Goal: Task Accomplishment & Management: Use online tool/utility

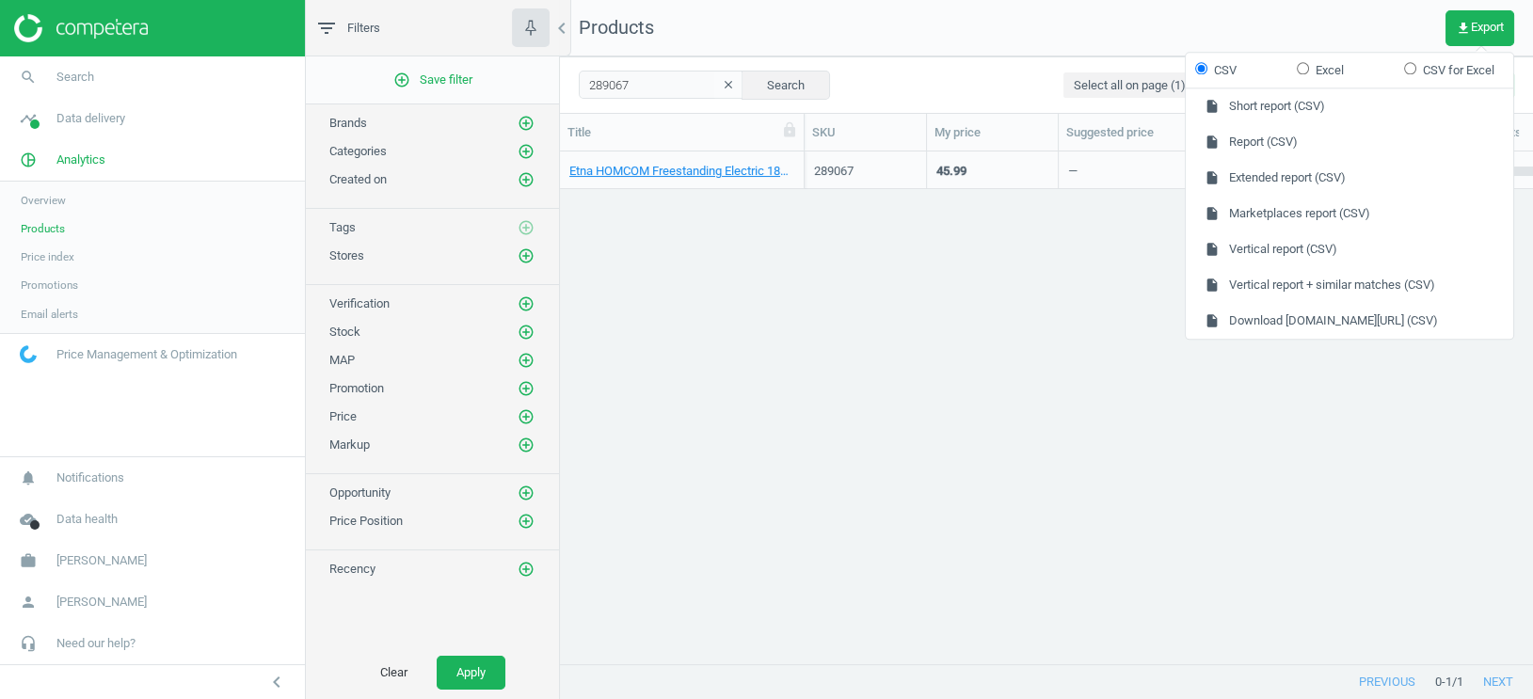
scroll to position [514, 972]
click at [720, 408] on div "Etna HOMCOM Freestanding Electric 1800W Fireplace Heater with LED Flame Effect …" at bounding box center [1046, 409] width 973 height 514
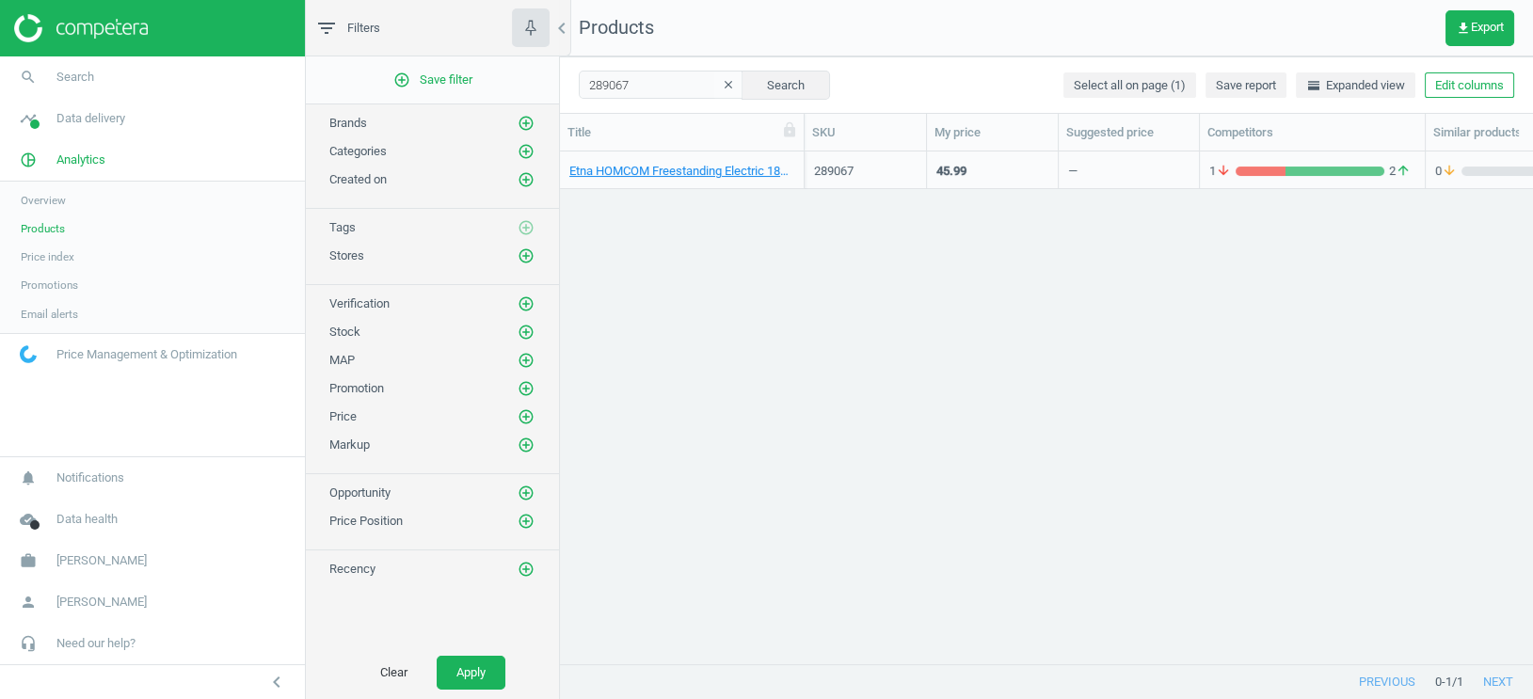
click at [722, 78] on icon "clear" at bounding box center [728, 84] width 13 height 13
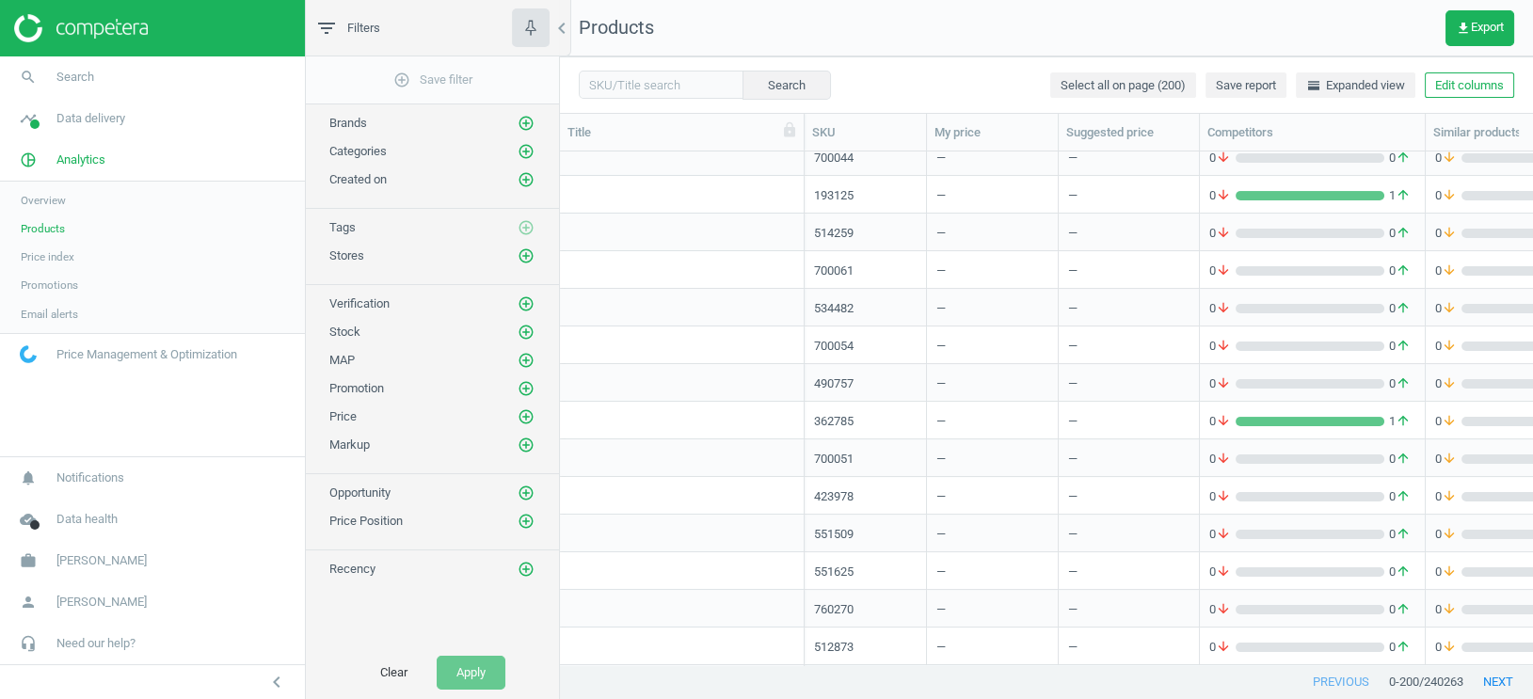
scroll to position [764, 0]
click at [824, 232] on div "514259" at bounding box center [865, 235] width 103 height 17
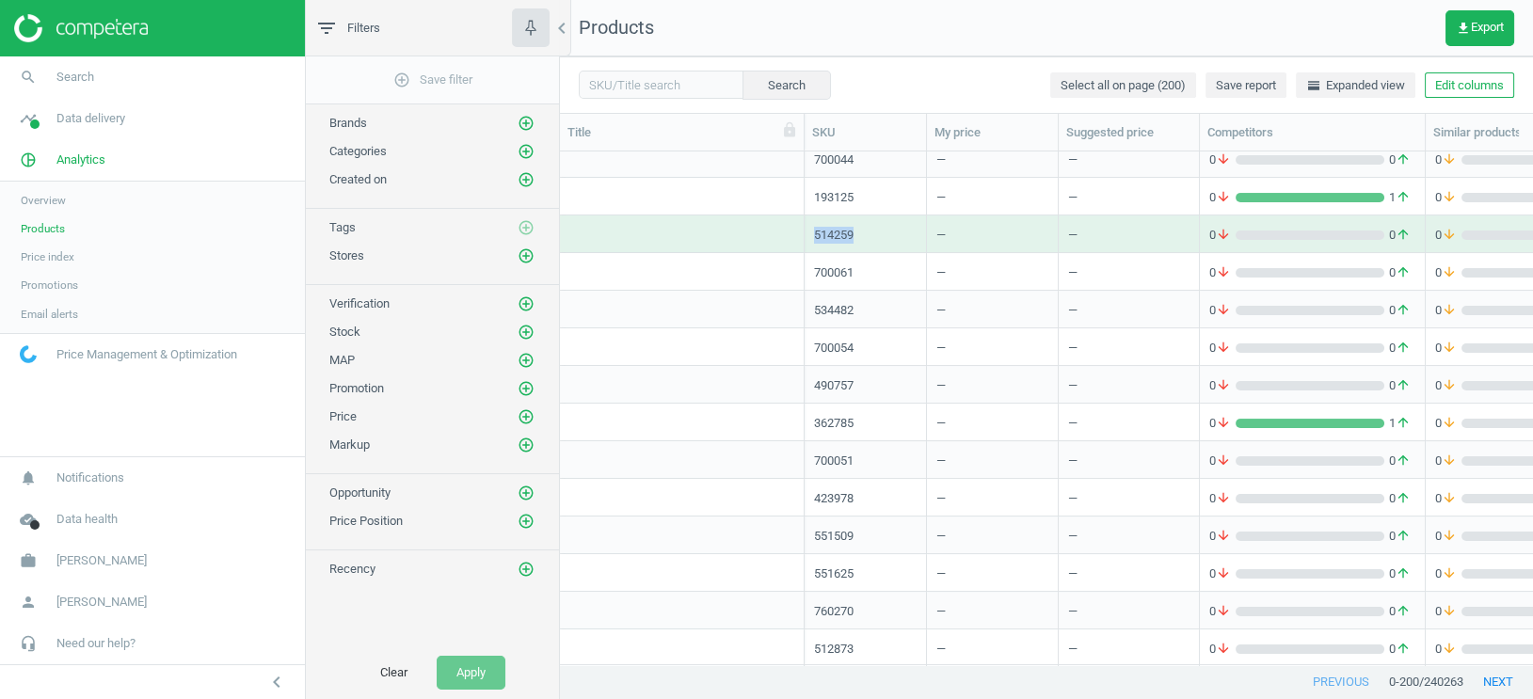
click at [824, 232] on div "514259" at bounding box center [865, 235] width 103 height 17
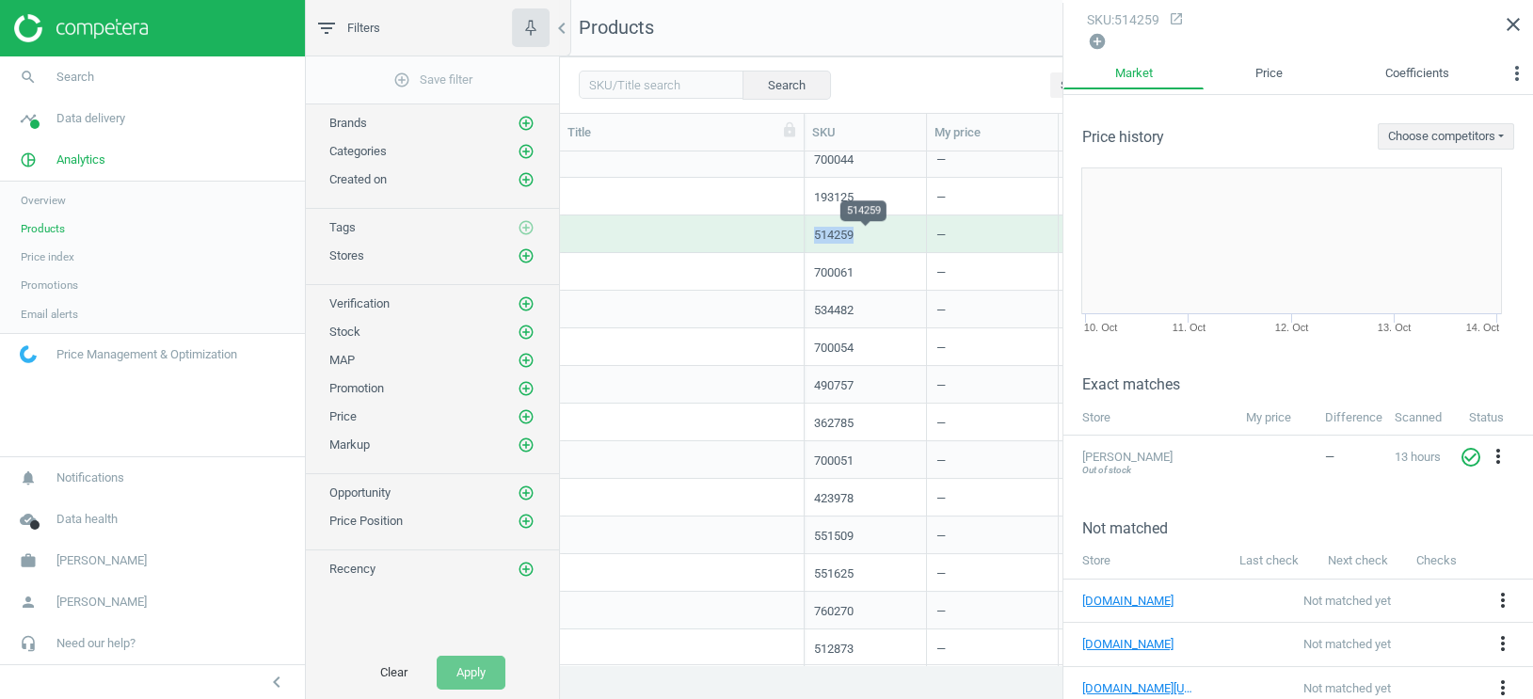
copy div "514259"
click at [615, 235] on div "grid" at bounding box center [681, 239] width 225 height 24
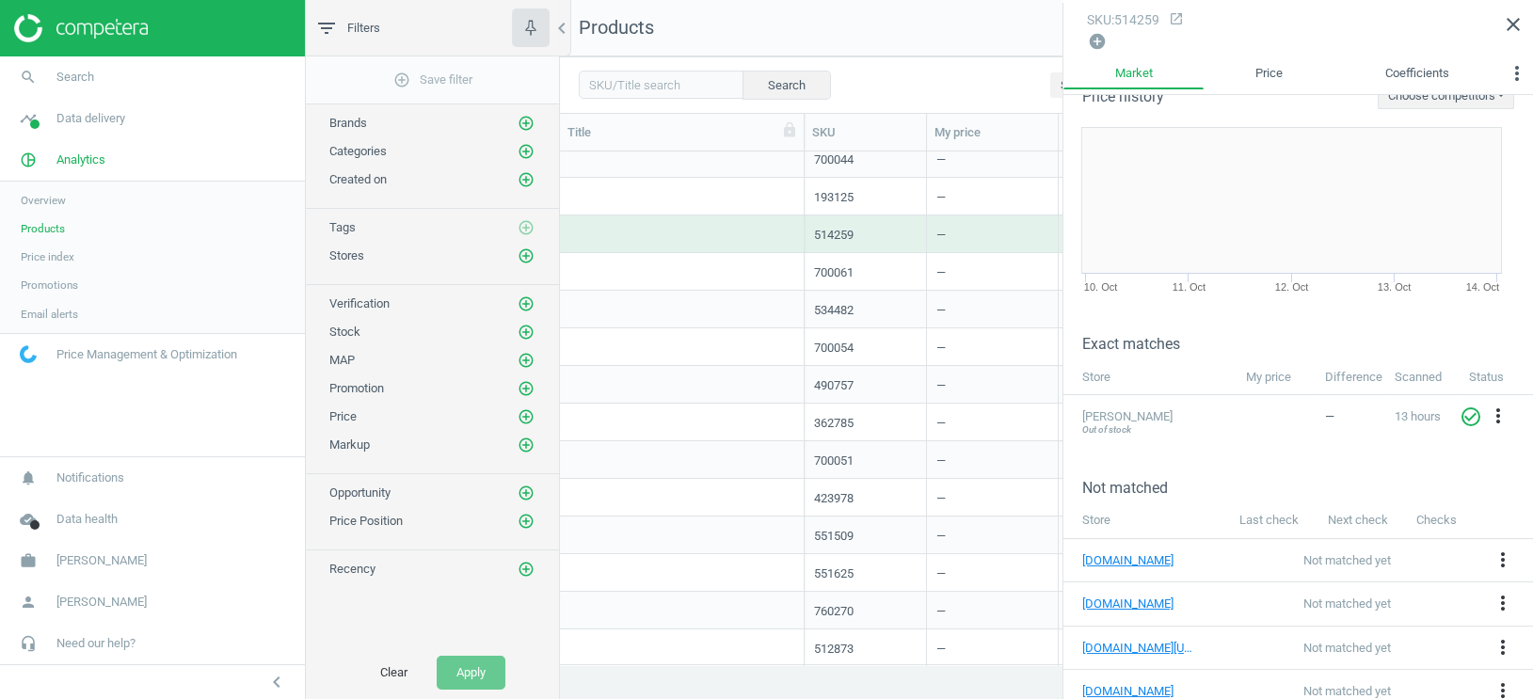
scroll to position [0, 0]
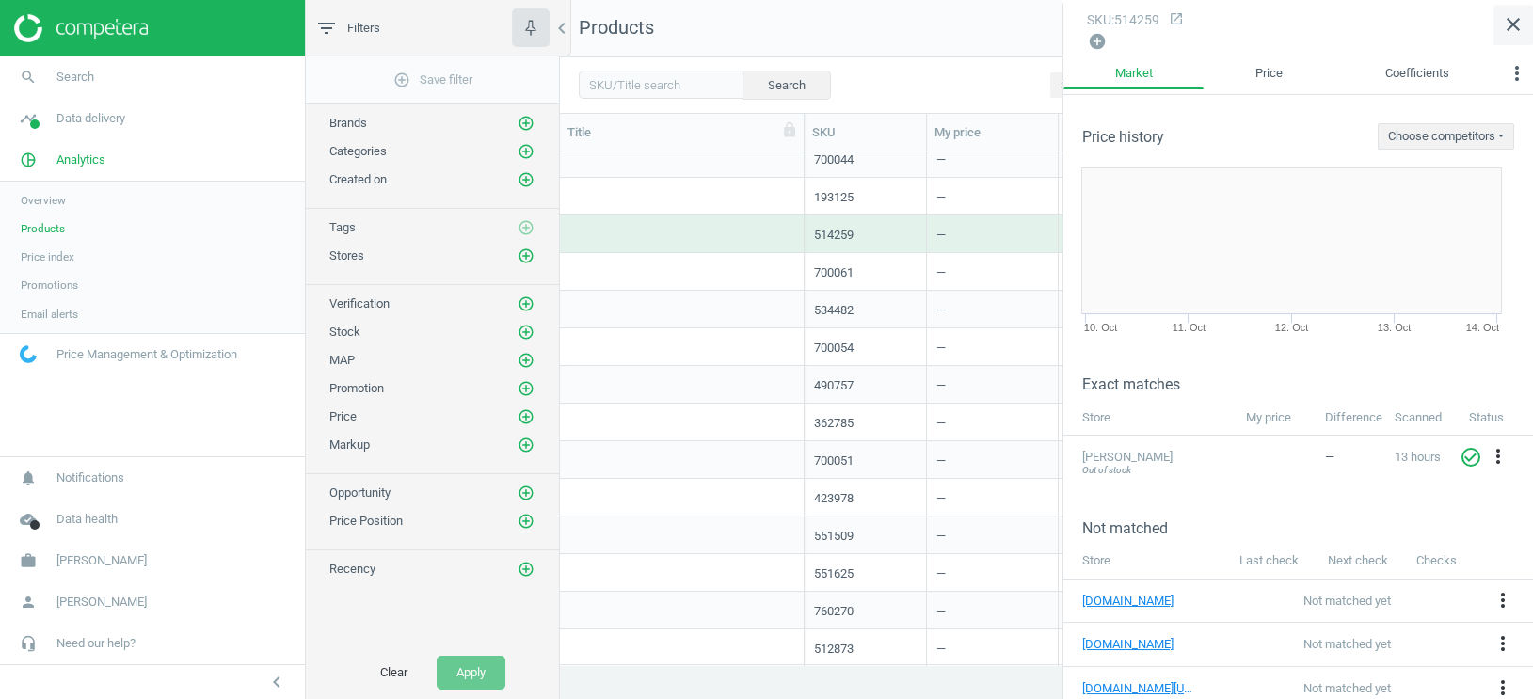
click at [1507, 29] on icon "close" at bounding box center [1513, 24] width 23 height 23
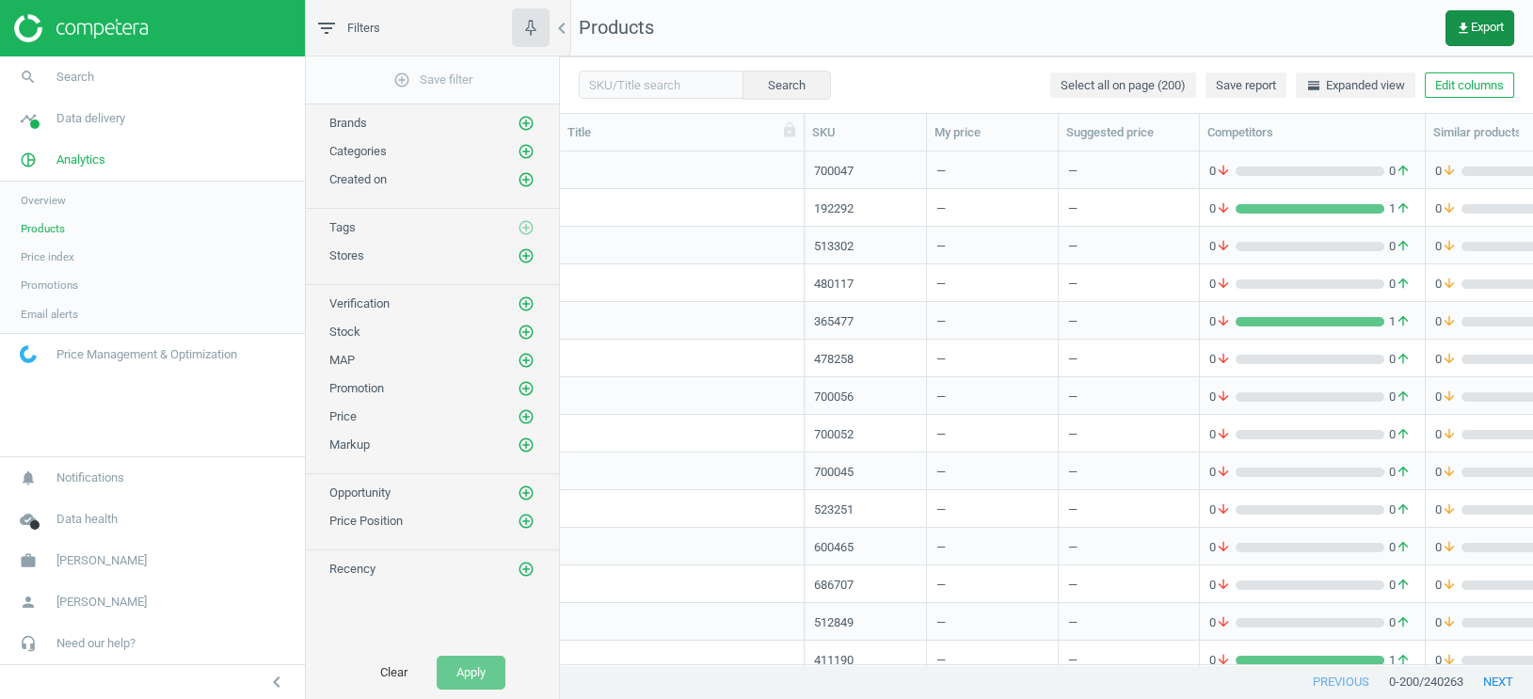
click at [1482, 37] on button "get_app Export" at bounding box center [1479, 28] width 69 height 36
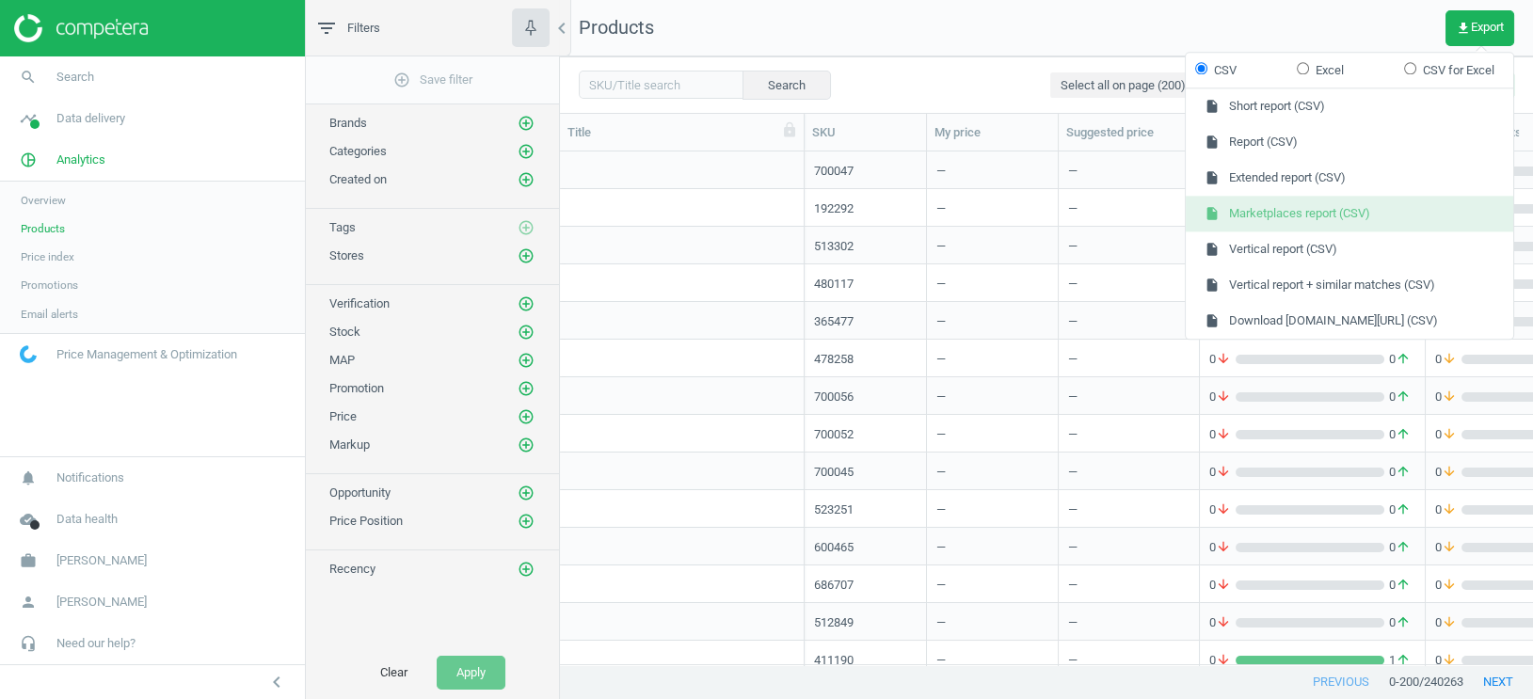
click at [1342, 215] on button "insert_drive_file Marketplaces report (CSV)" at bounding box center [1349, 215] width 327 height 36
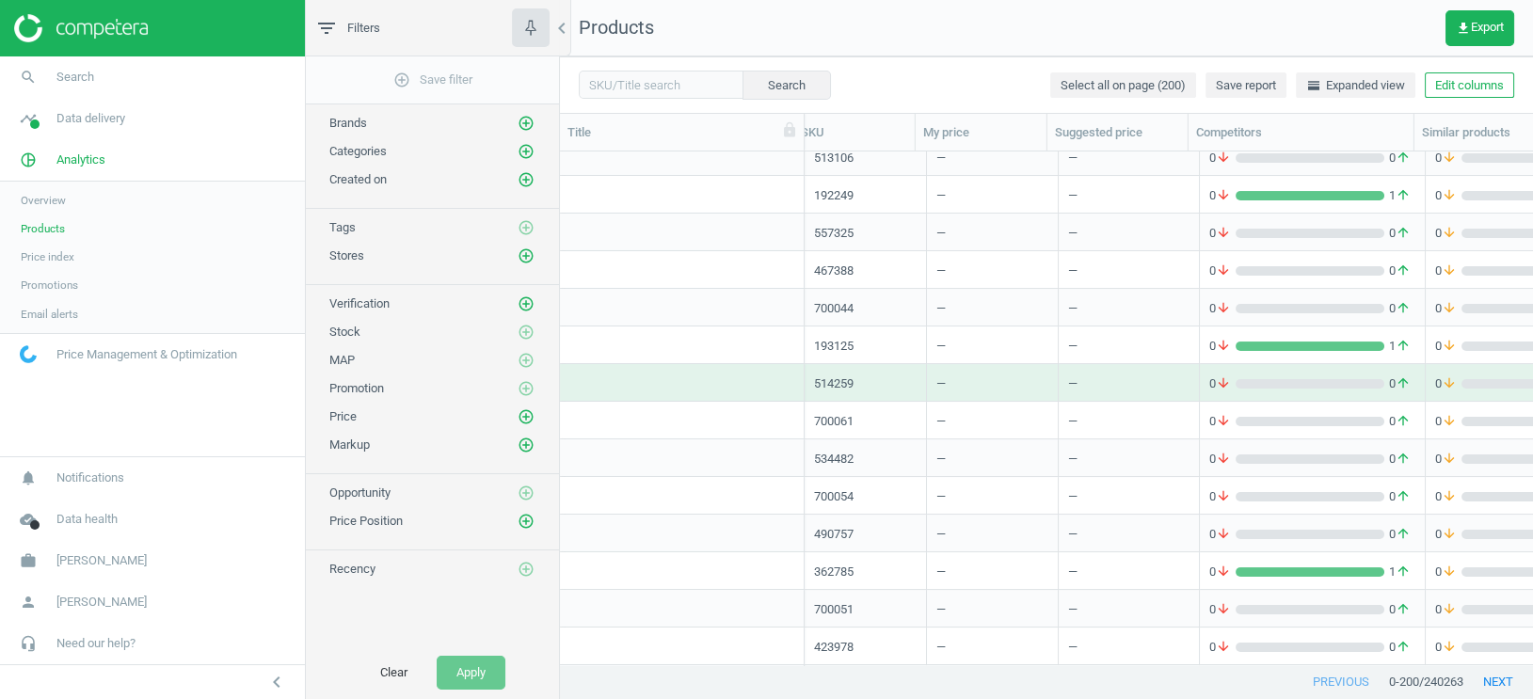
scroll to position [459, 0]
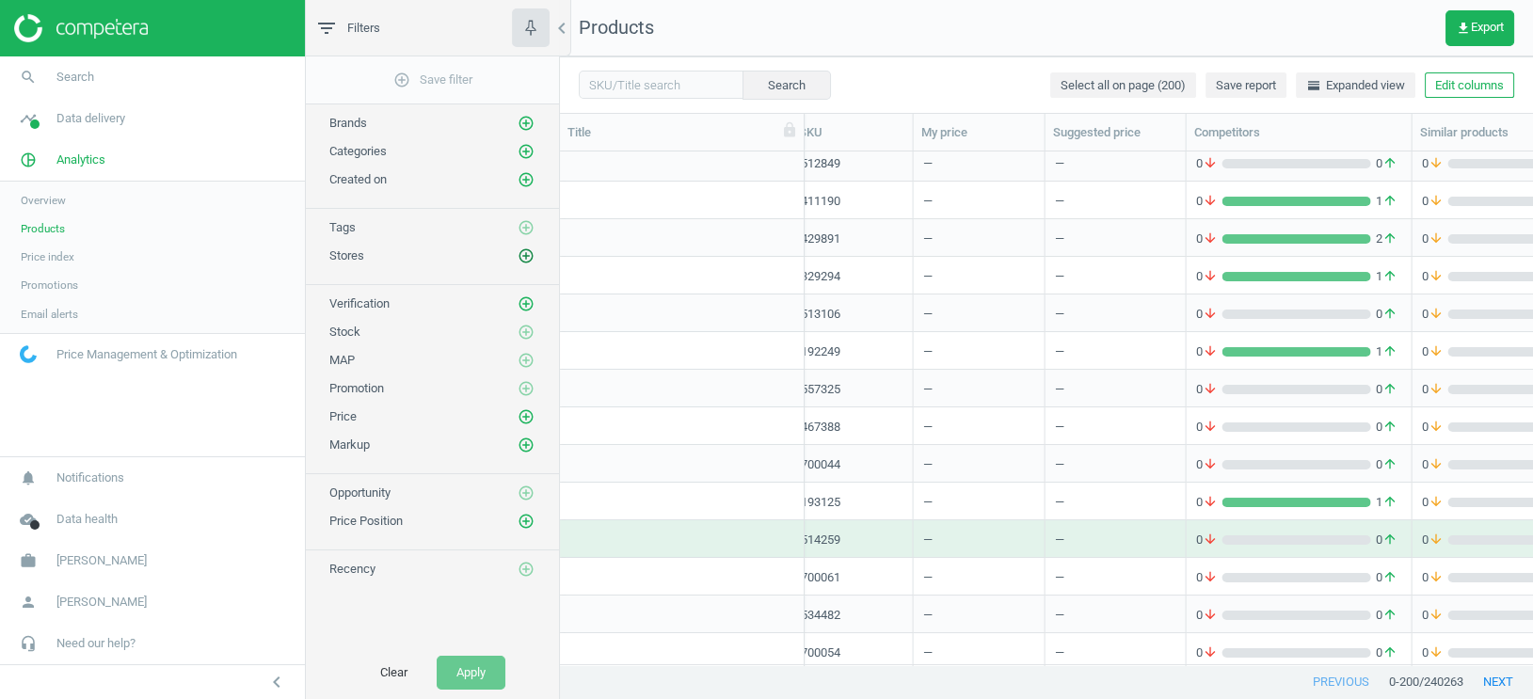
click at [525, 247] on icon "add_circle_outline" at bounding box center [526, 255] width 17 height 17
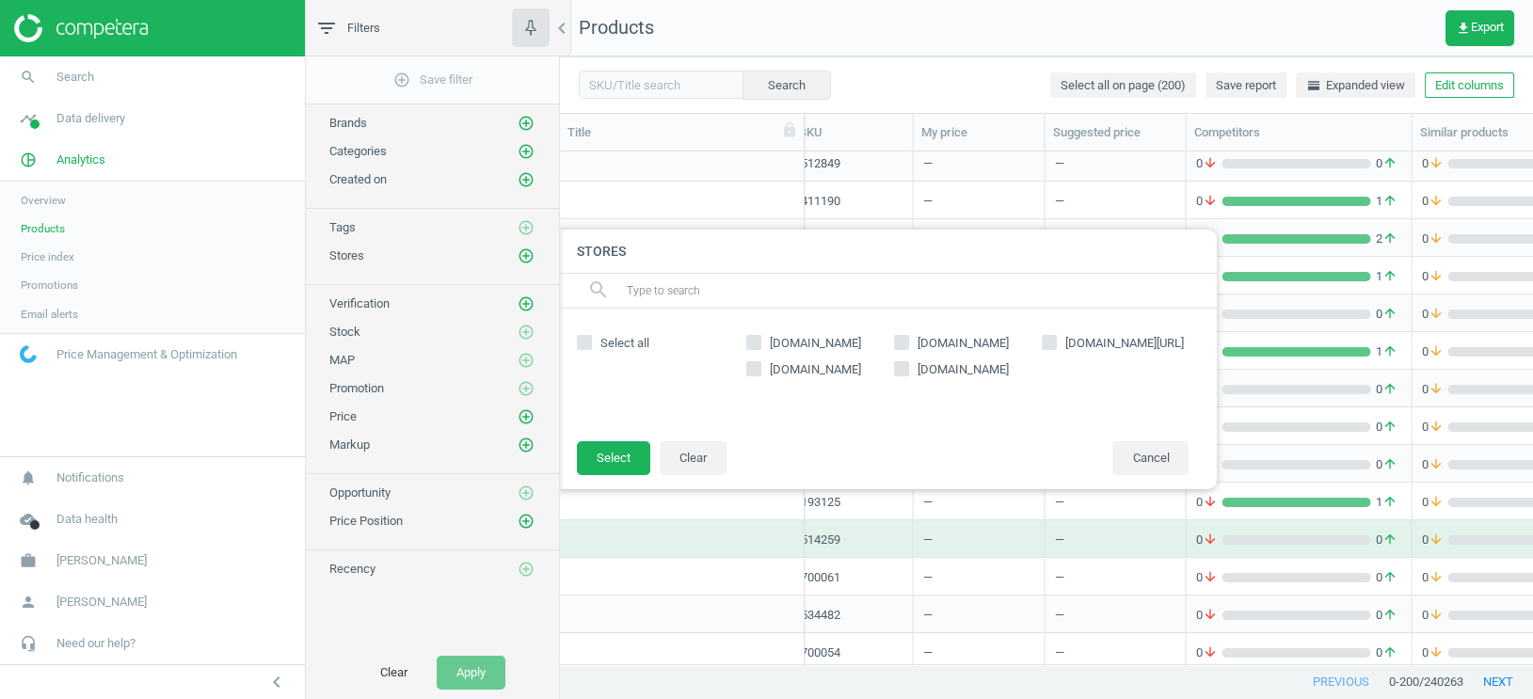
click at [1052, 348] on icon at bounding box center [1049, 342] width 15 height 15
click at [1052, 348] on input "[DOMAIN_NAME][URL]" at bounding box center [1049, 343] width 12 height 12
checkbox input "true"
click at [585, 465] on button "Select" at bounding box center [613, 458] width 73 height 34
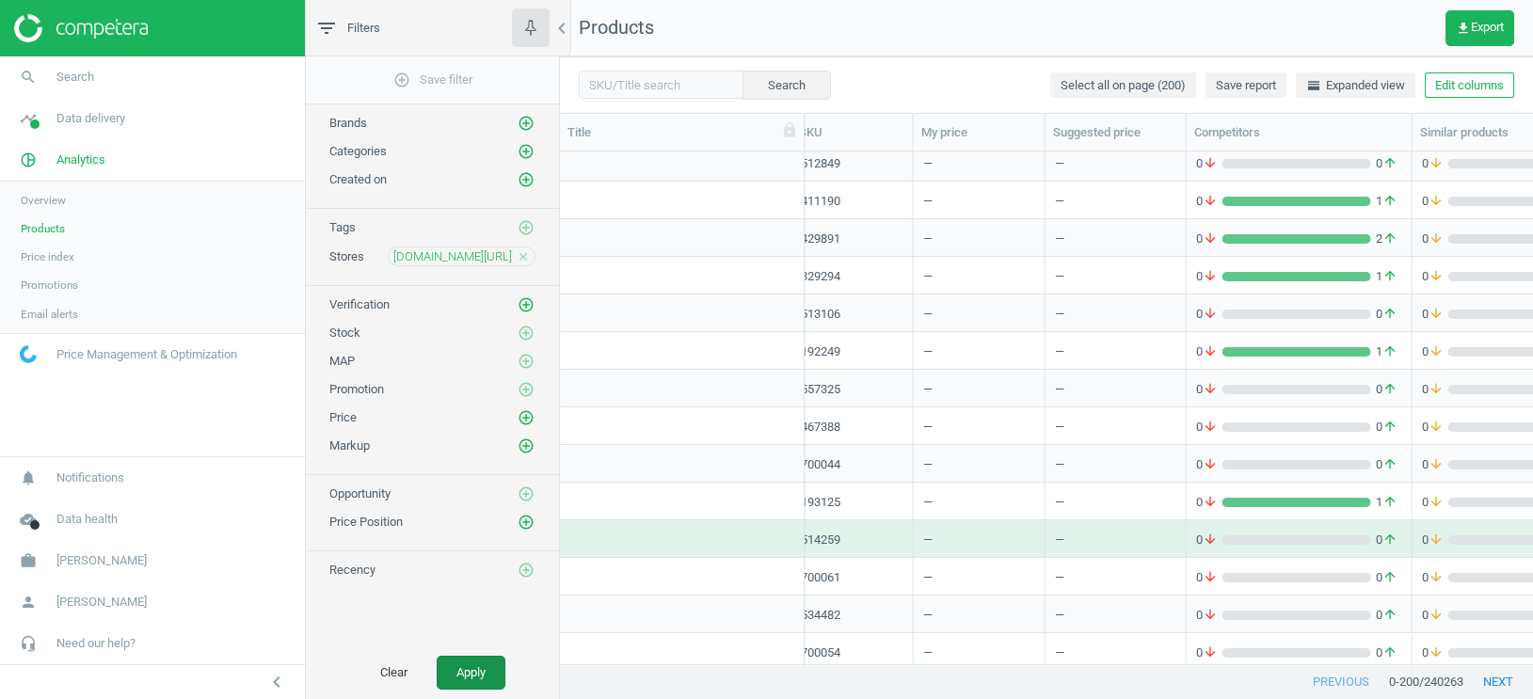
click at [479, 674] on button "Apply" at bounding box center [471, 673] width 69 height 34
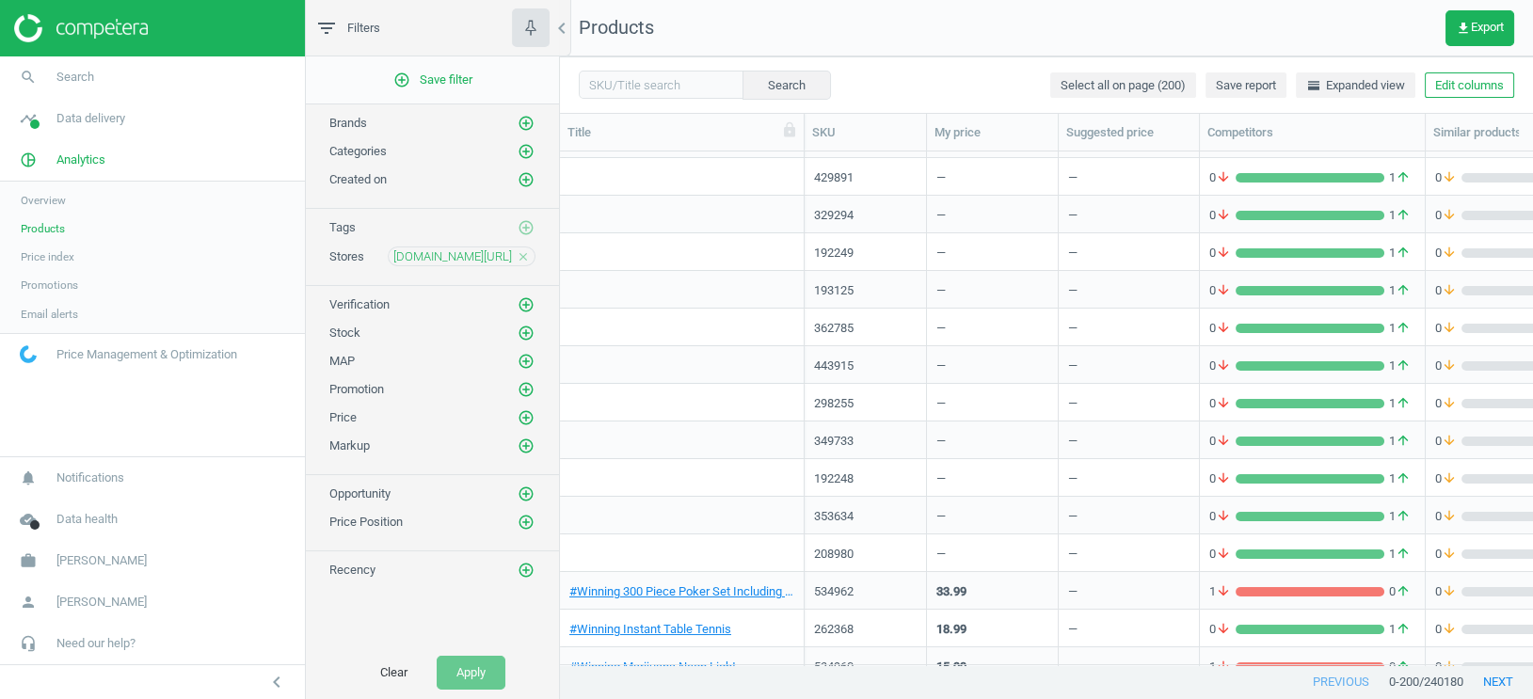
scroll to position [110, 0]
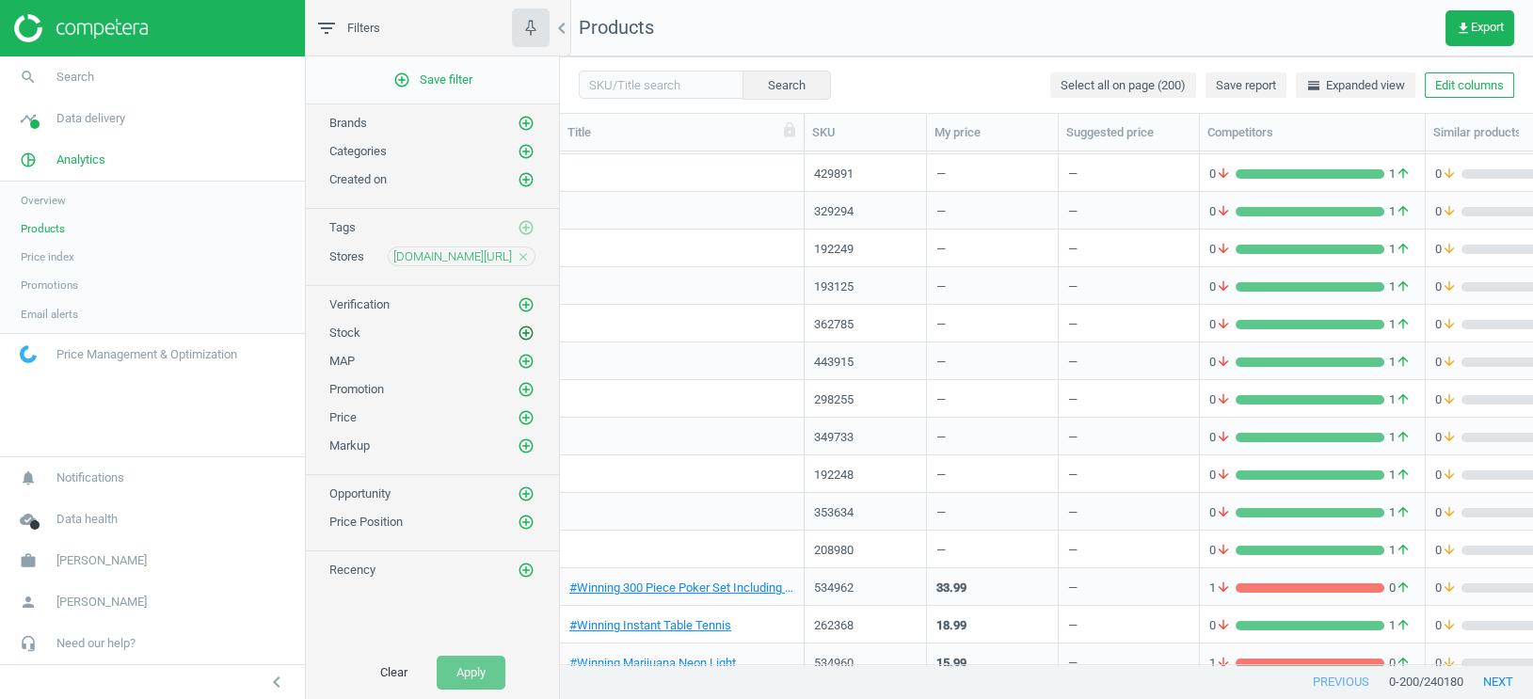
click at [529, 327] on icon "add_circle_outline" at bounding box center [526, 333] width 17 height 17
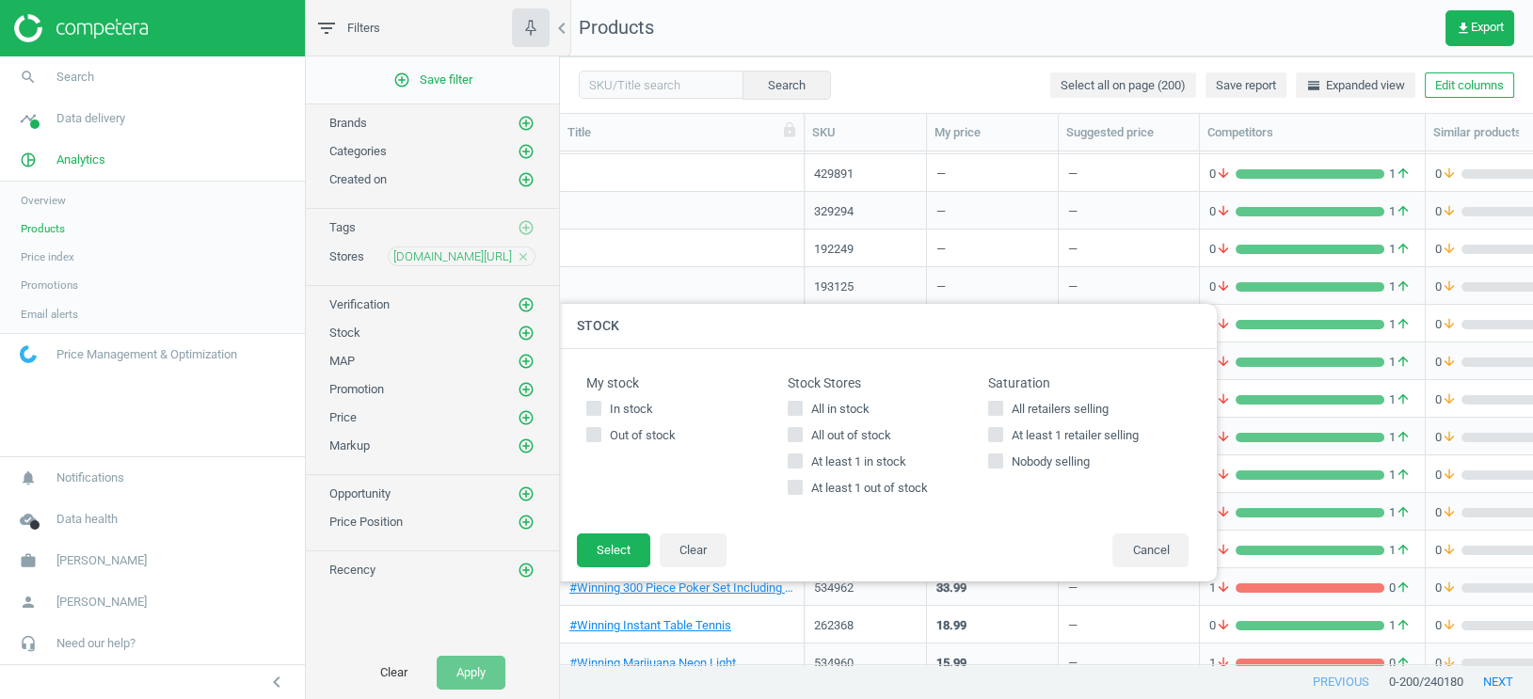
click at [597, 409] on input "In stock" at bounding box center [594, 409] width 12 height 12
checkbox input "false"
click at [998, 439] on input "At least 1 retailer selling" at bounding box center [996, 434] width 12 height 12
checkbox input "true"
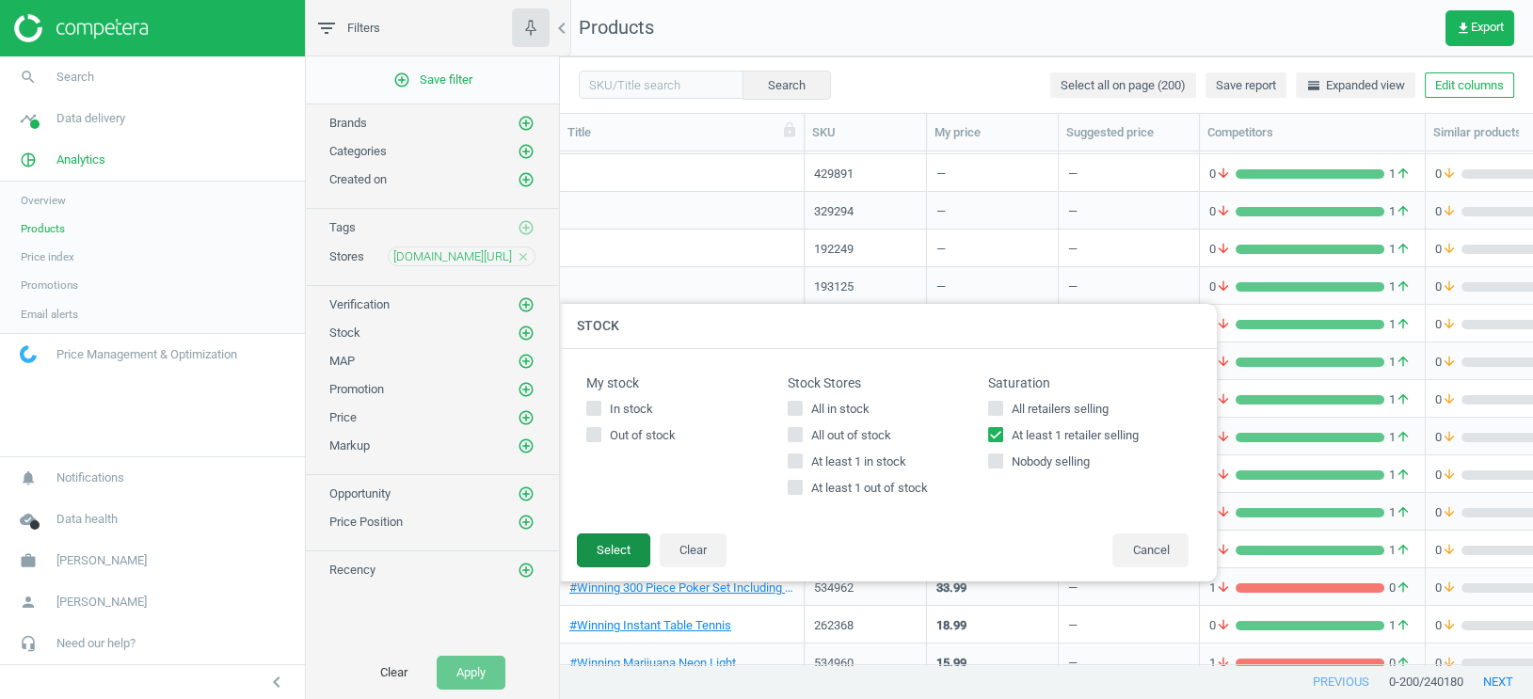
click at [616, 552] on button "Select" at bounding box center [613, 551] width 73 height 34
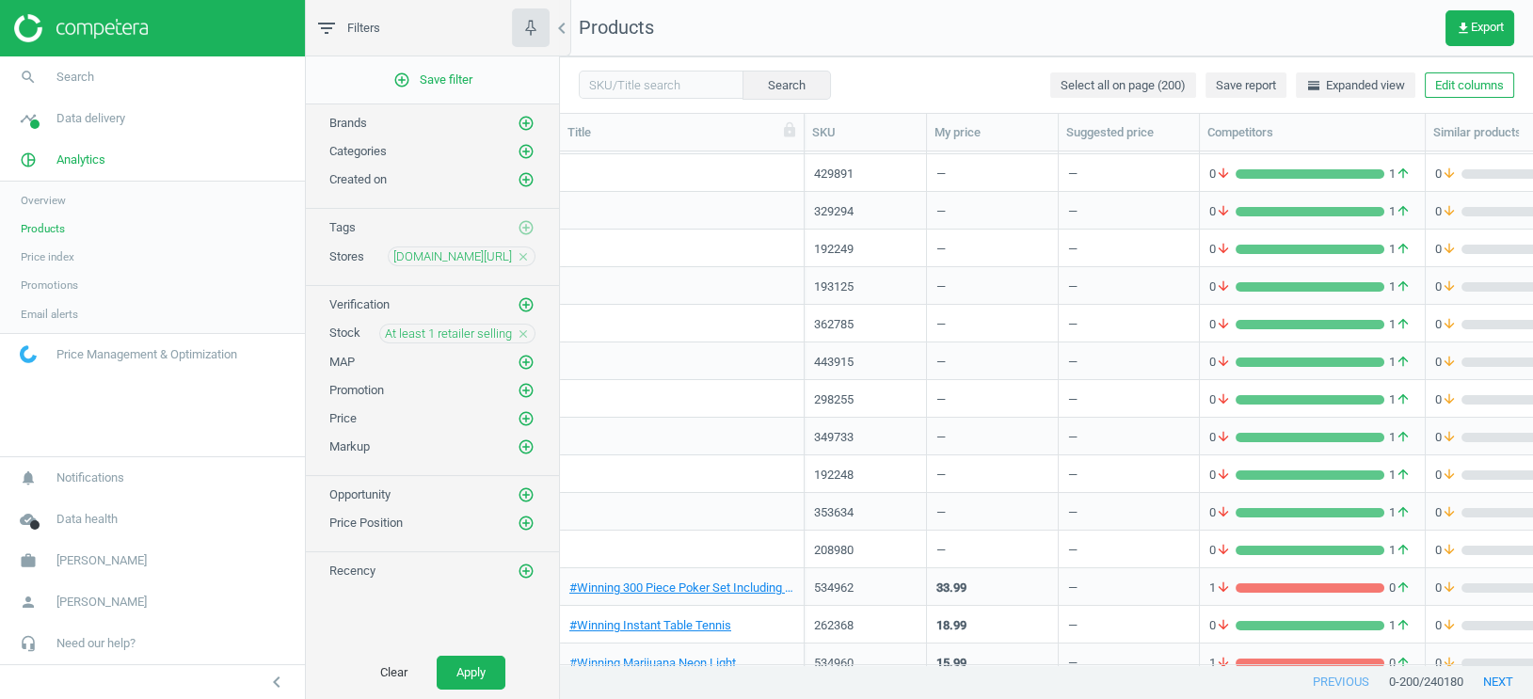
scroll to position [351, 0]
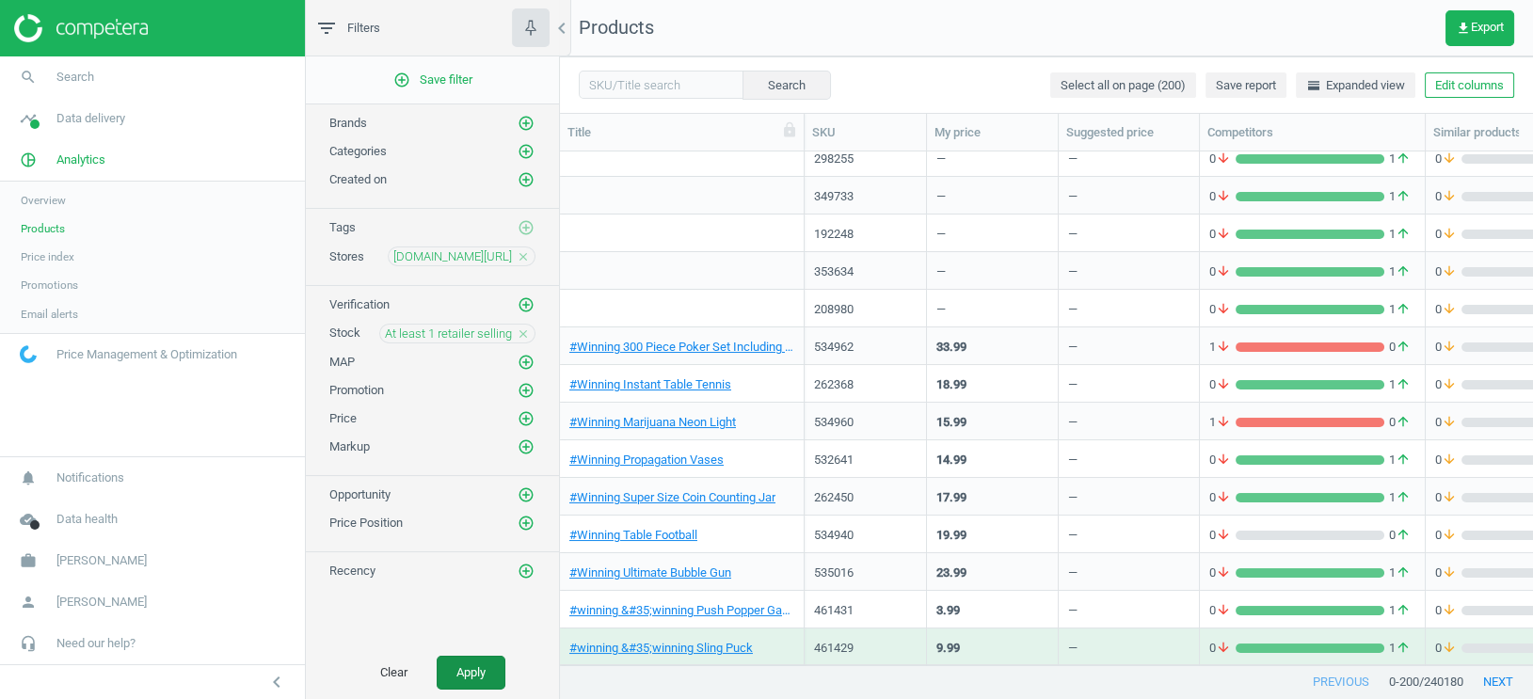
click at [483, 670] on button "Apply" at bounding box center [471, 673] width 69 height 34
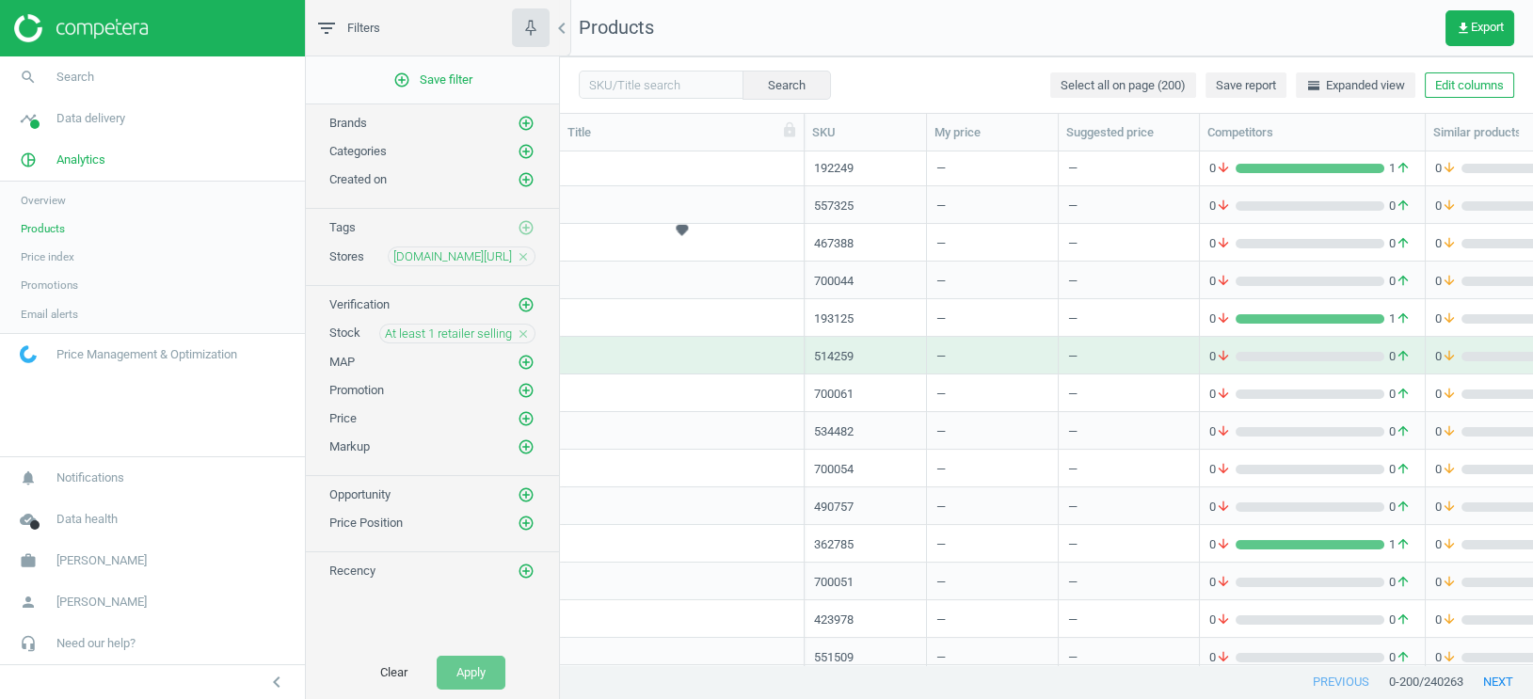
scroll to position [646, 0]
click at [837, 355] on div "514259" at bounding box center [865, 352] width 103 height 17
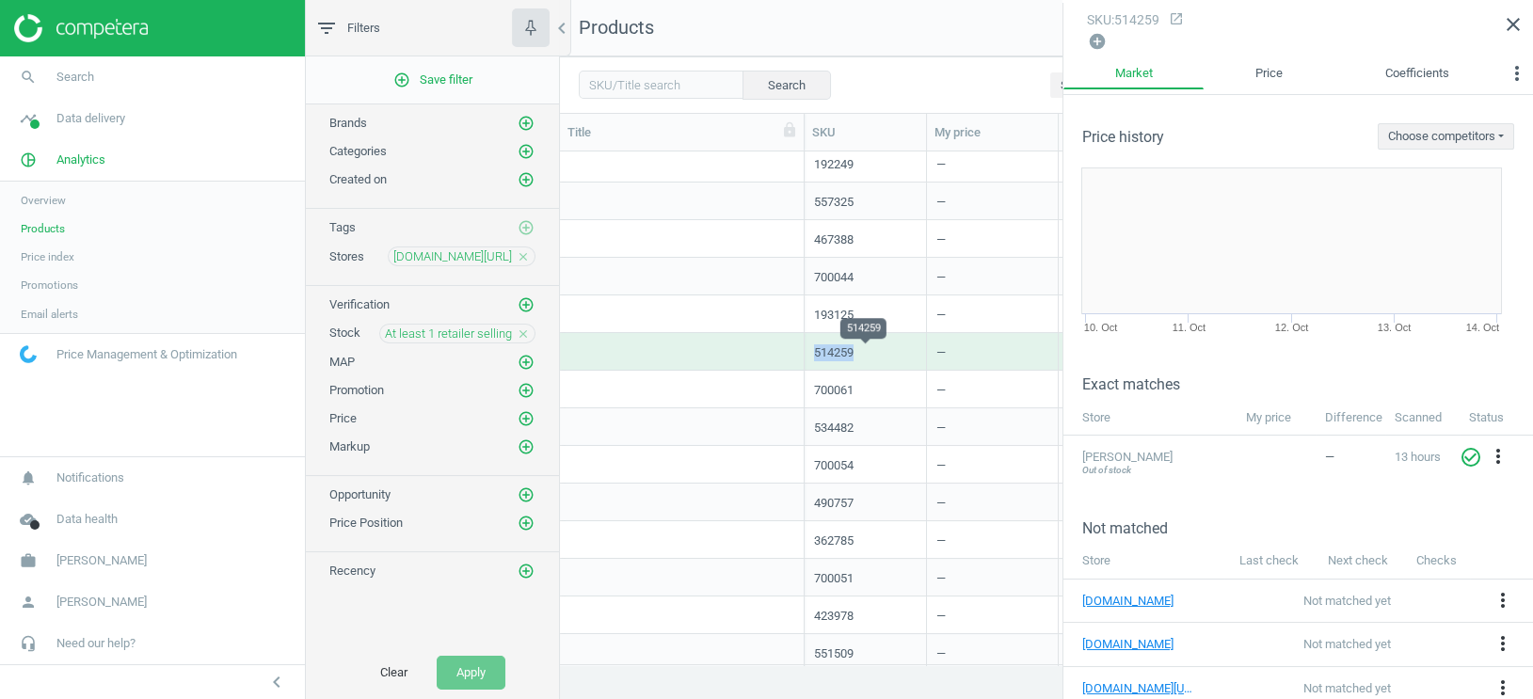
copy div "514259"
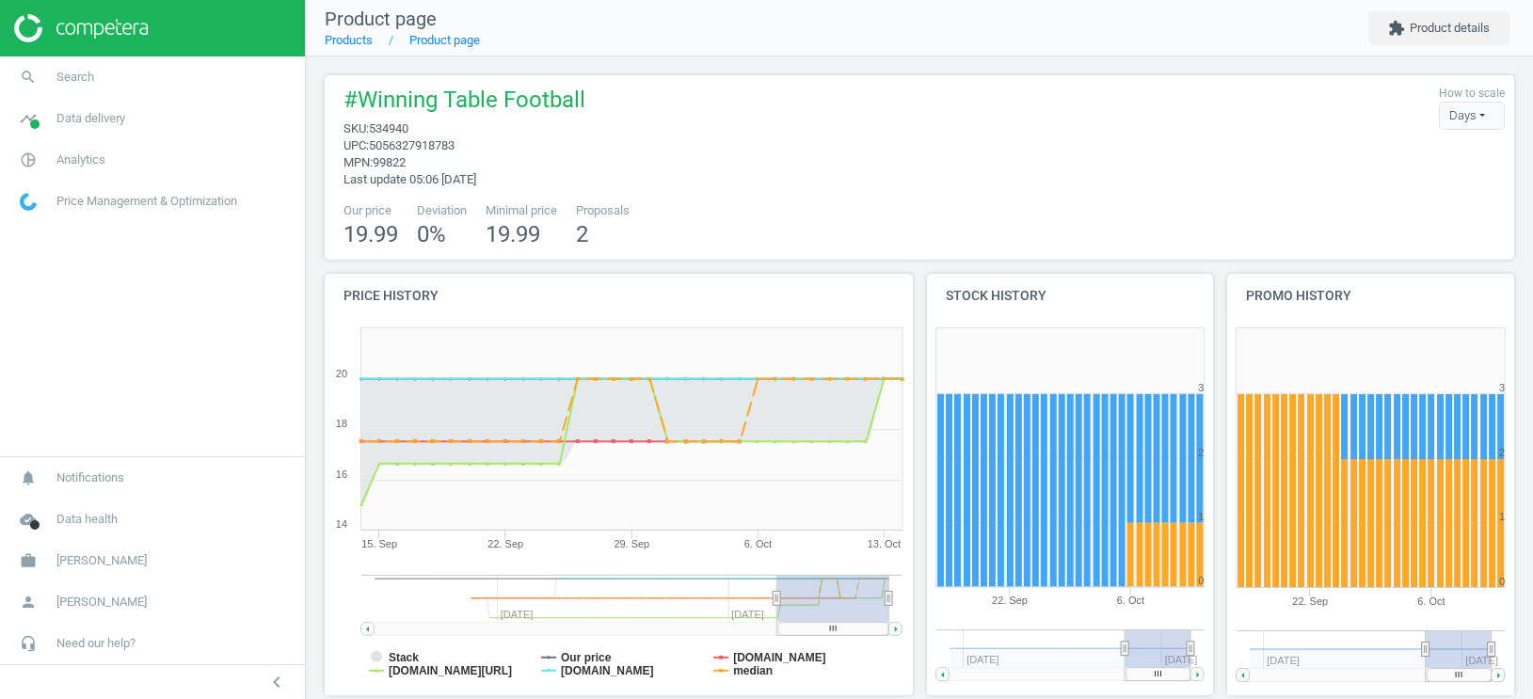
click at [406, 124] on span "534940" at bounding box center [389, 128] width 40 height 14
copy span "534940"
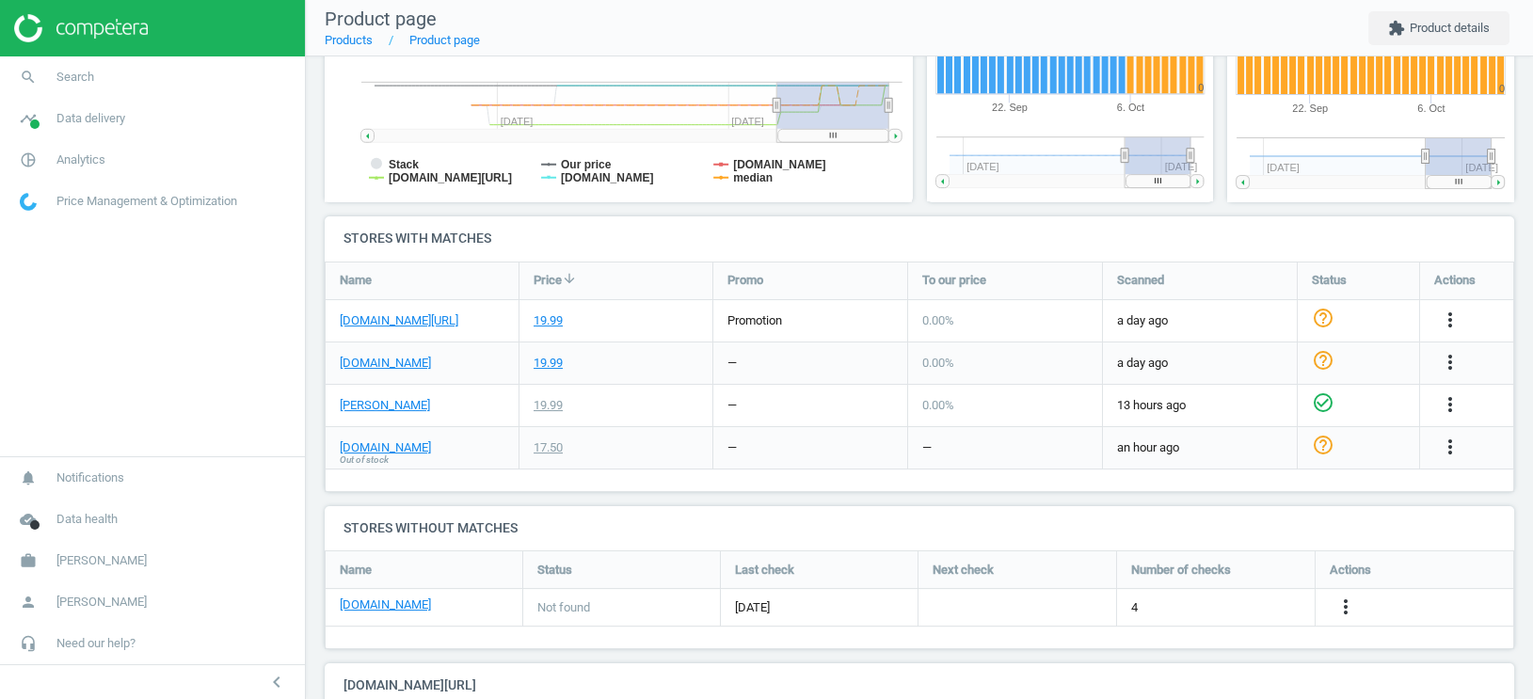
scroll to position [587, 0]
